Goal: Obtain resource: Obtain resource

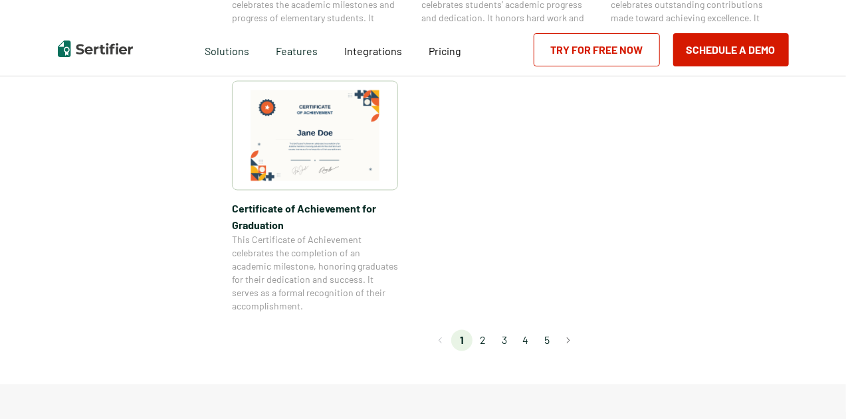
scroll to position [1197, 0]
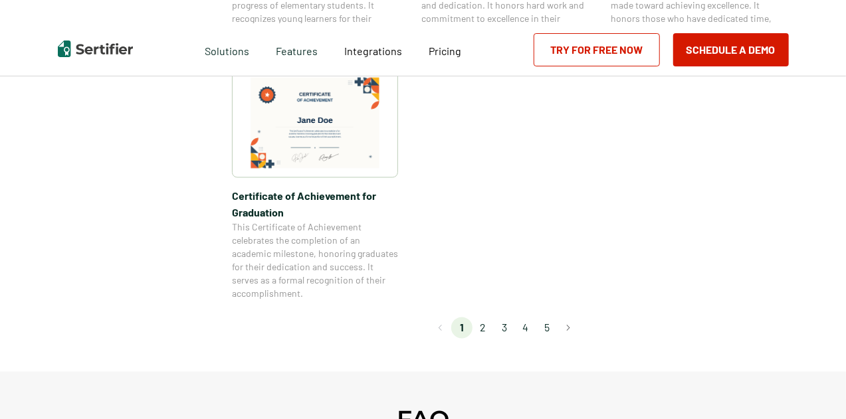
click at [487, 333] on li "2" at bounding box center [483, 328] width 21 height 21
click at [493, 330] on li "2" at bounding box center [483, 328] width 21 height 21
click at [486, 328] on li "2" at bounding box center [483, 328] width 21 height 21
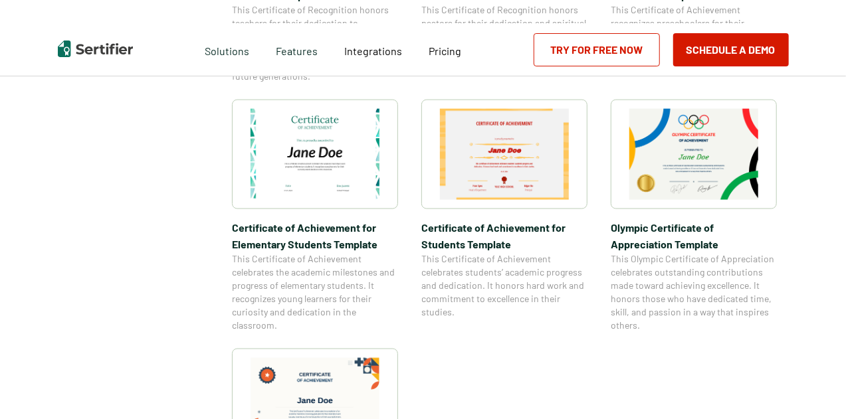
scroll to position [864, 0]
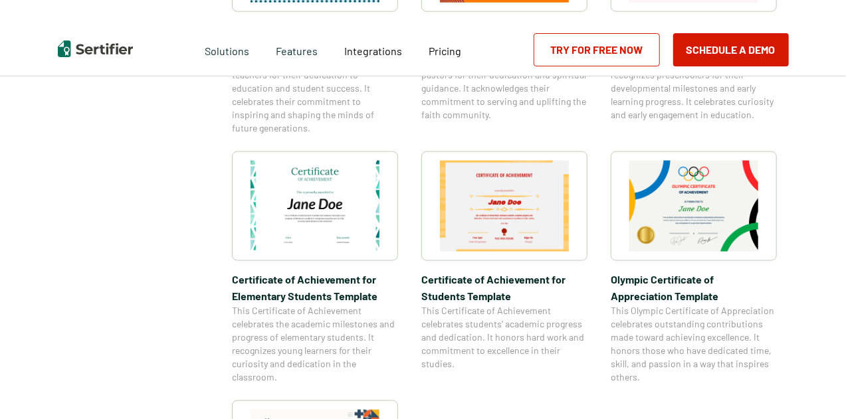
click at [314, 188] on img at bounding box center [315, 206] width 129 height 91
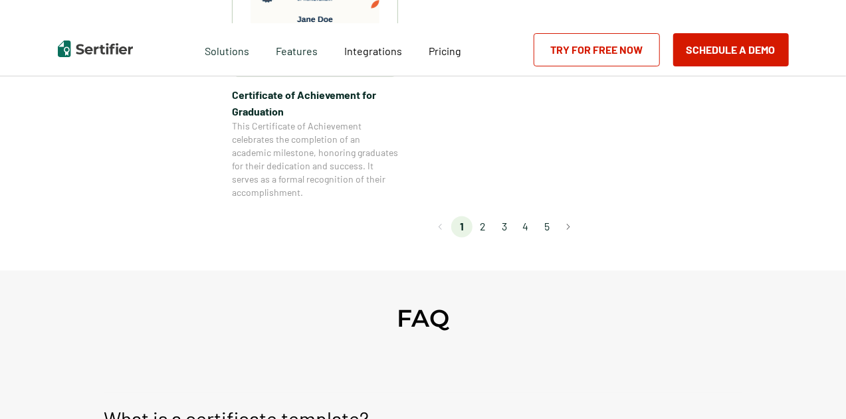
scroll to position [1330, 0]
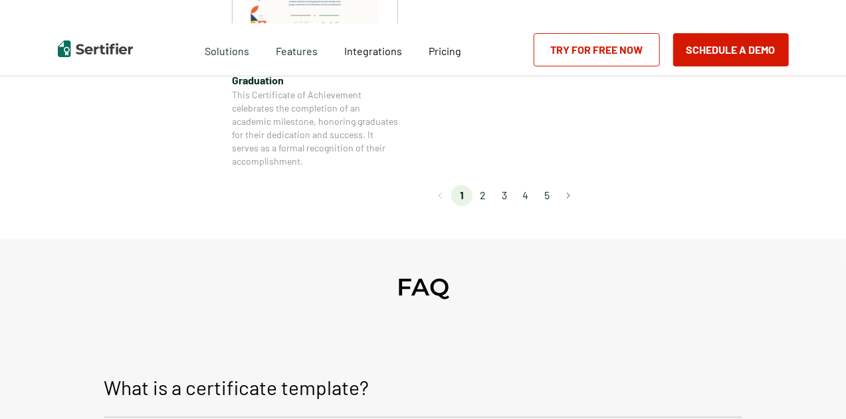
click at [485, 199] on li "2" at bounding box center [483, 195] width 21 height 21
click at [485, 200] on li "2" at bounding box center [483, 195] width 21 height 21
click at [483, 196] on li "2" at bounding box center [483, 195] width 21 height 21
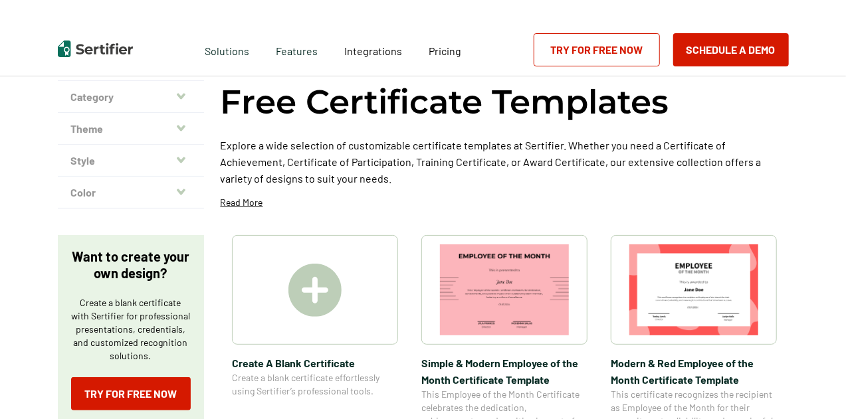
scroll to position [0, 0]
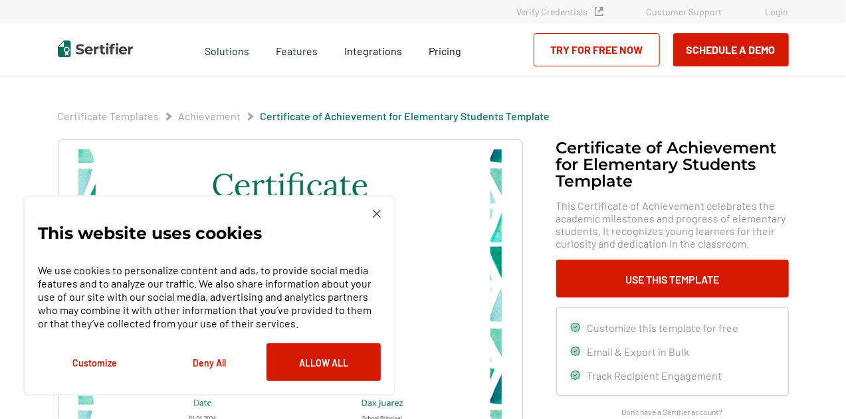
click at [373, 215] on img at bounding box center [377, 214] width 8 height 8
